Goal: Transaction & Acquisition: Purchase product/service

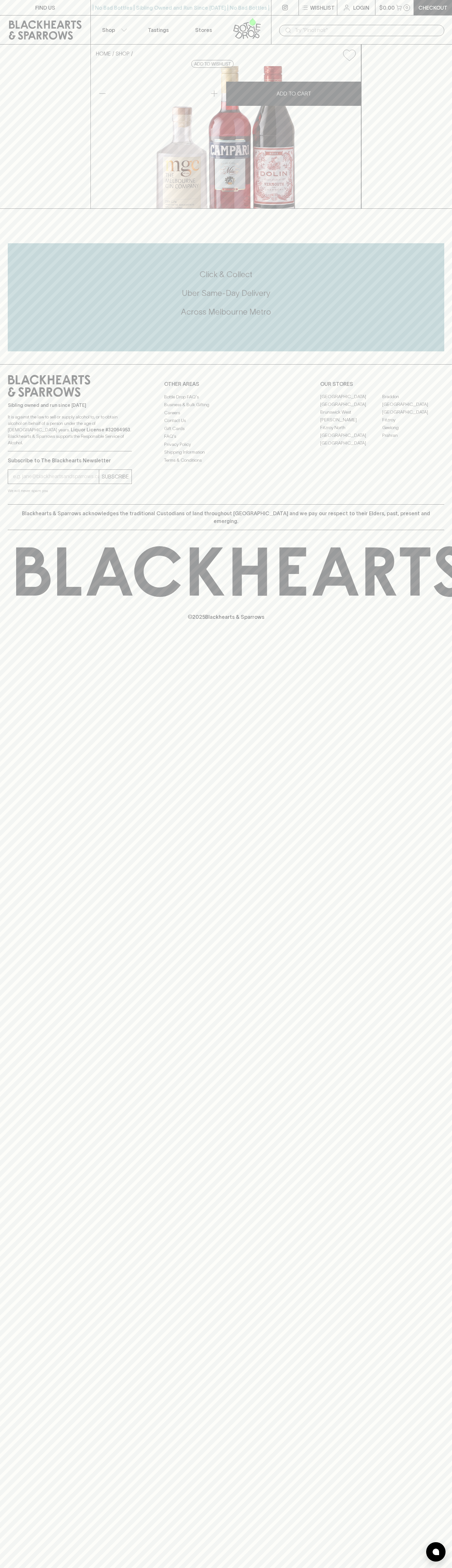
click at [313, 23] on div "​" at bounding box center [361, 30] width 181 height 29
click at [450, 1004] on div "FIND US | No Bad Bottles | Sibling Owned and Run Since 2006 | No Bad Bottles | …" at bounding box center [226, 784] width 452 height 1568
click at [320, 1567] on html "FIND US | No Bad Bottles | Sibling Owned and Run Since 2006 | No Bad Bottles | …" at bounding box center [226, 784] width 452 height 1568
click at [20, 597] on icon at bounding box center [453, 571] width 873 height 51
